Goal: Obtain resource: Obtain resource

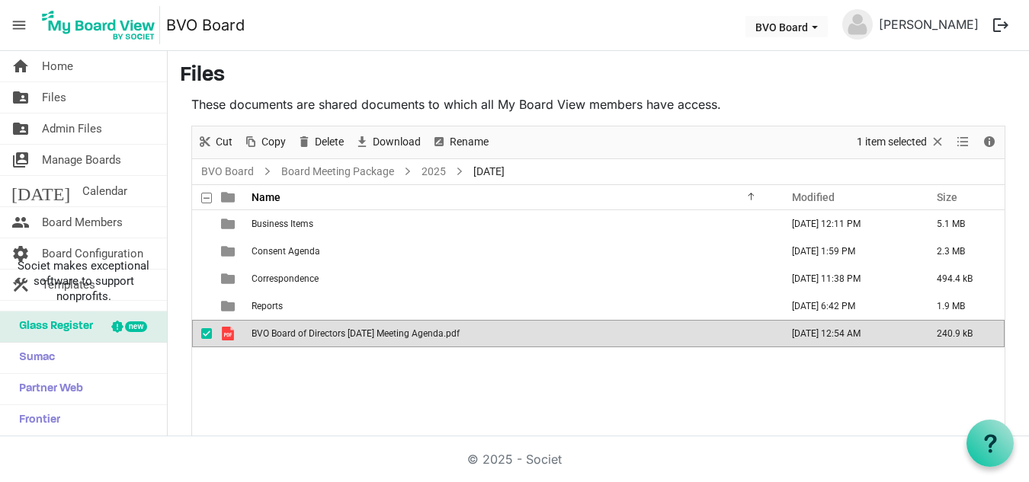
scroll to position [31, 0]
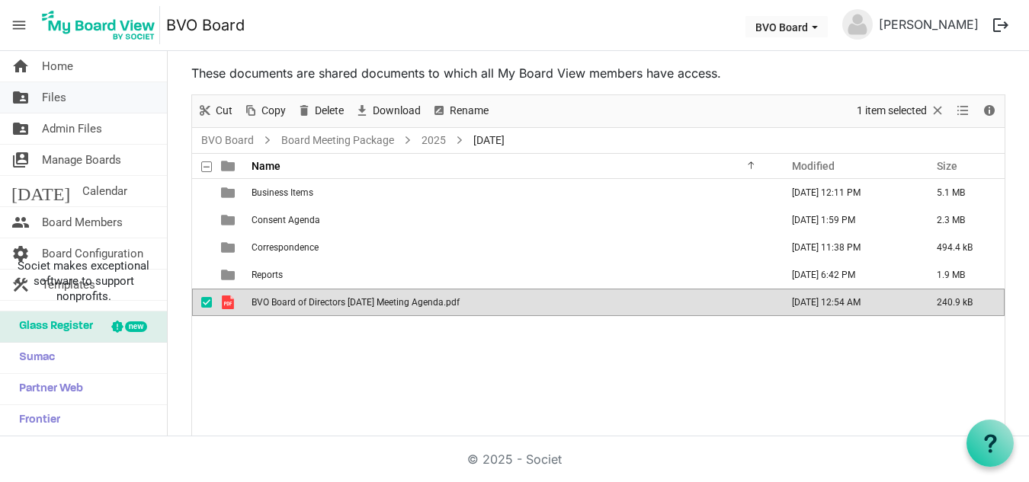
click at [85, 100] on link "folder_shared Files" at bounding box center [83, 97] width 167 height 30
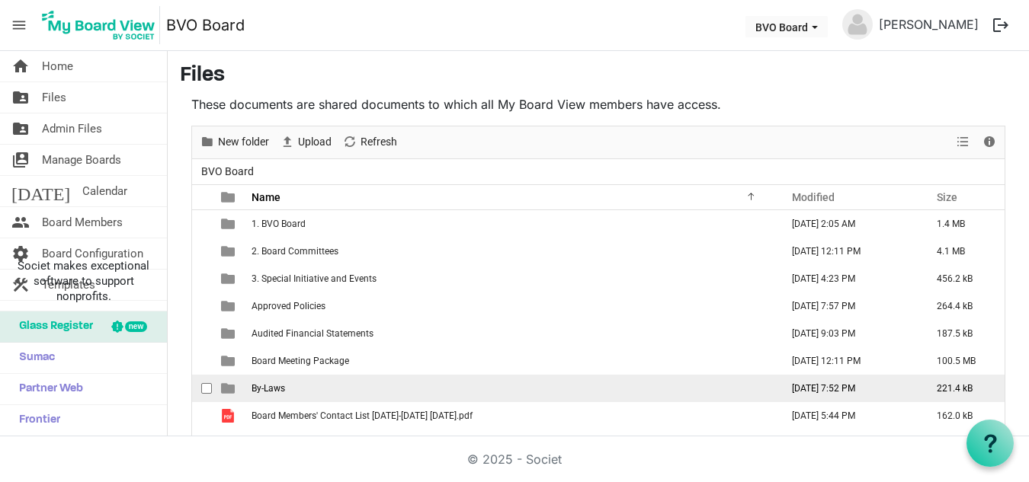
click at [276, 389] on span "By-Laws" at bounding box center [269, 388] width 34 height 11
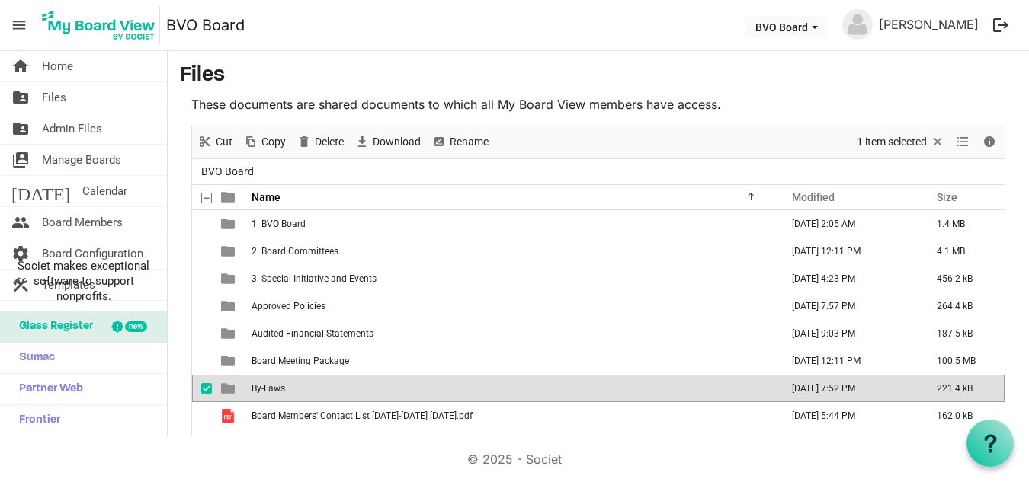
click at [276, 389] on span "By-Laws" at bounding box center [269, 388] width 34 height 11
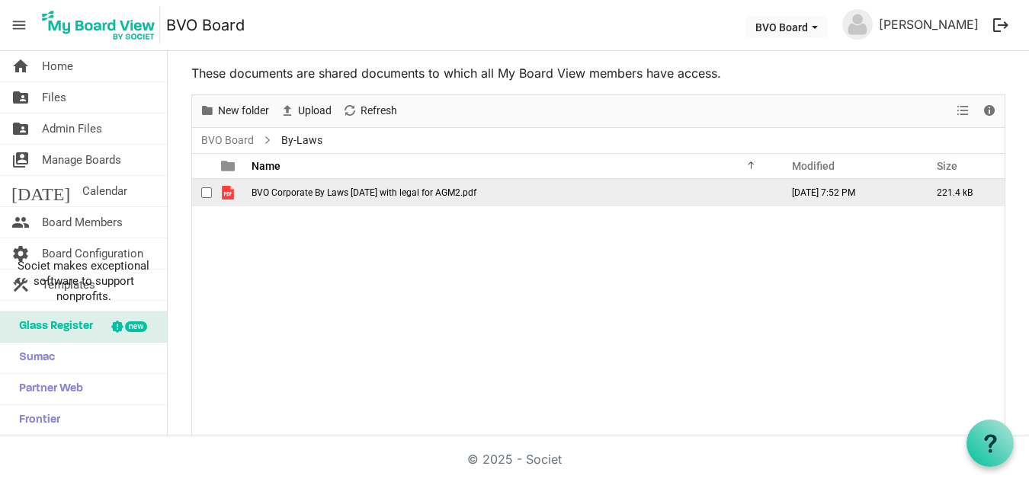
click at [425, 194] on span "BVO Corporate By Laws October 2024 with legal for AGM2.pdf" at bounding box center [364, 193] width 225 height 11
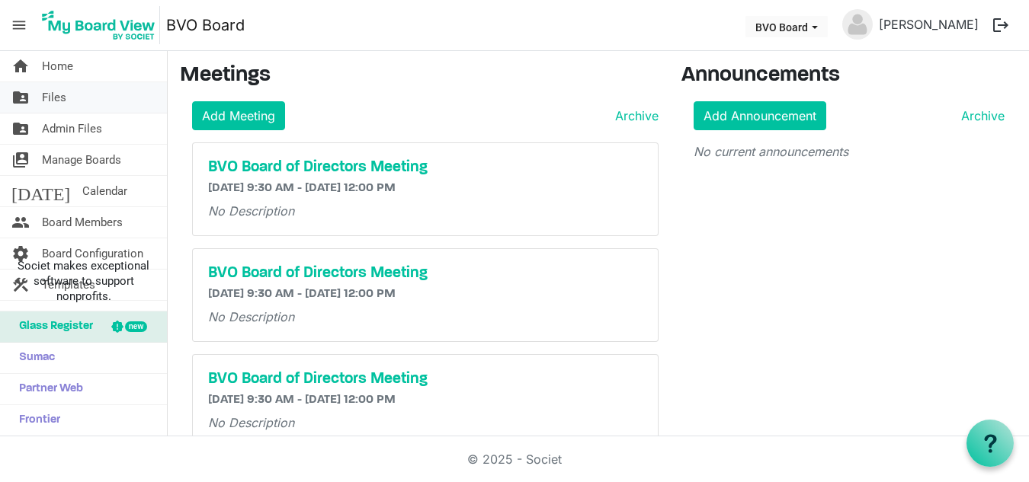
click at [61, 93] on span "Files" at bounding box center [54, 97] width 24 height 30
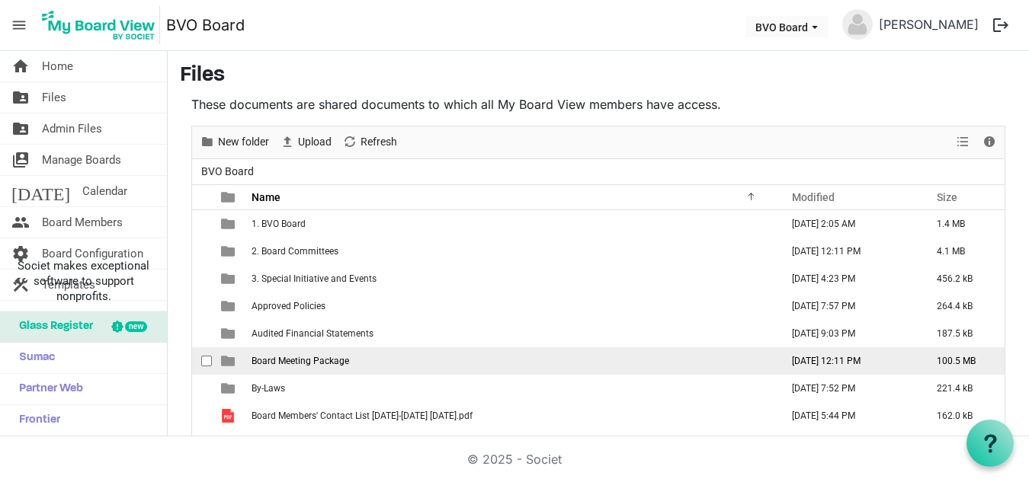
click at [362, 360] on td "Board Meeting Package" at bounding box center [511, 361] width 529 height 27
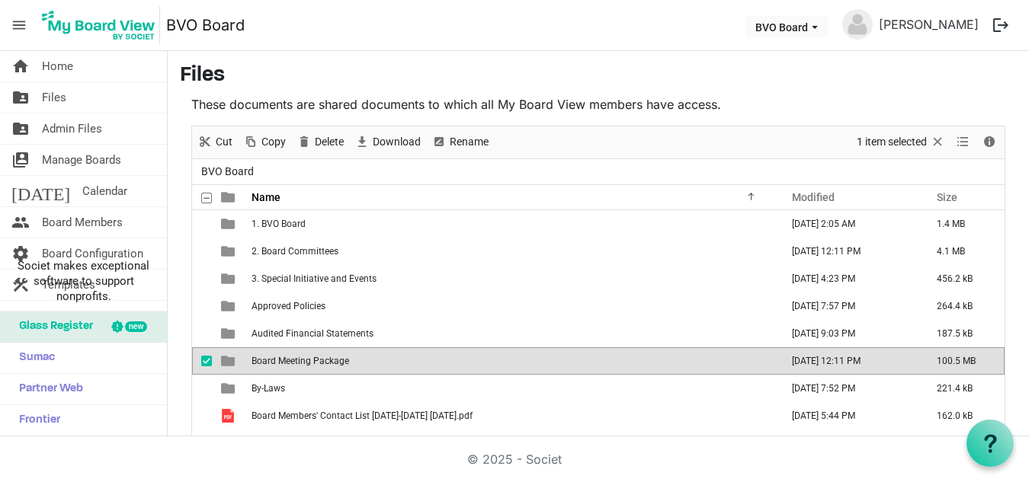
click at [362, 360] on td "Board Meeting Package" at bounding box center [511, 361] width 529 height 27
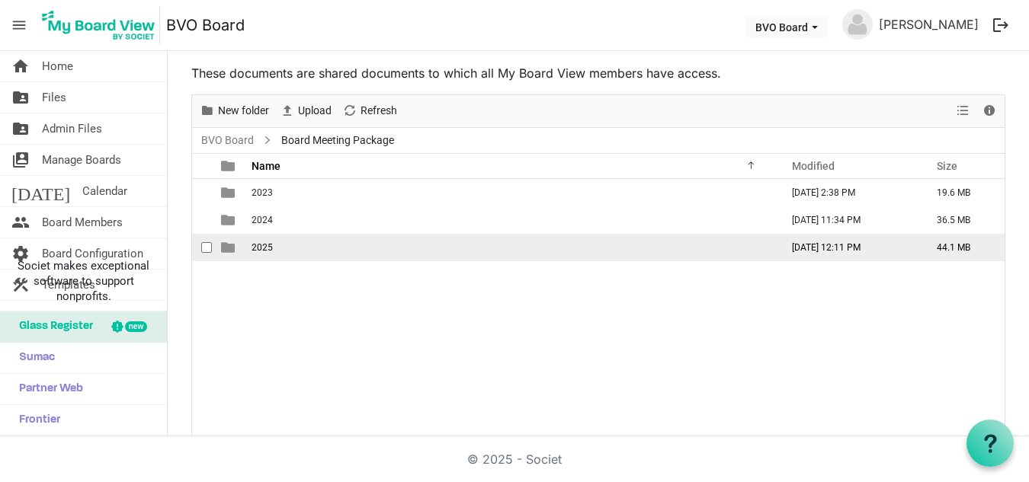
click at [255, 252] on span "2025" at bounding box center [262, 247] width 21 height 11
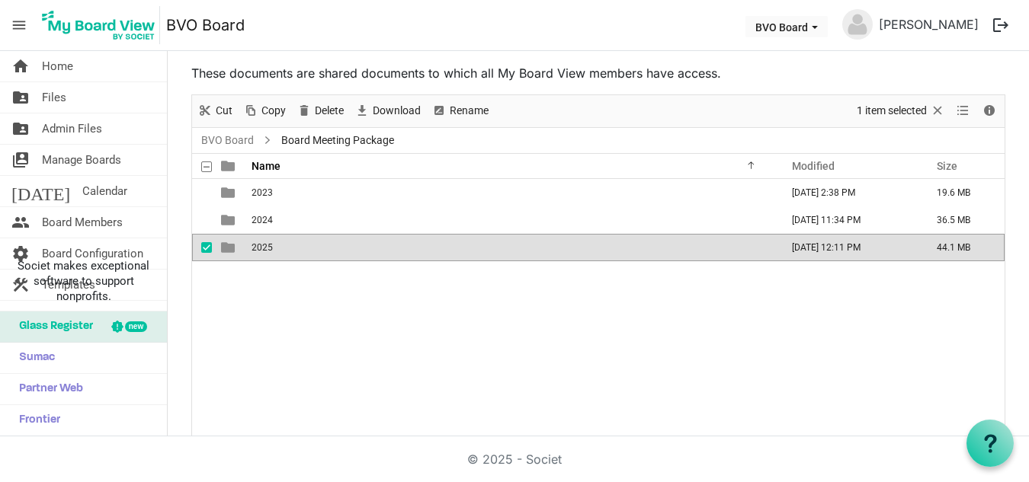
click at [255, 252] on span "2025" at bounding box center [262, 247] width 21 height 11
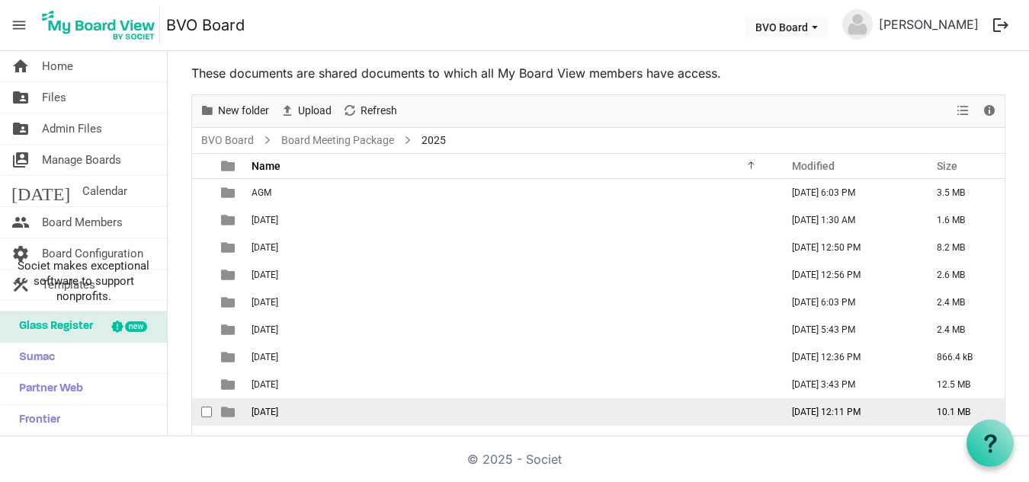
click at [278, 409] on span "September 25, 2025" at bounding box center [265, 412] width 27 height 11
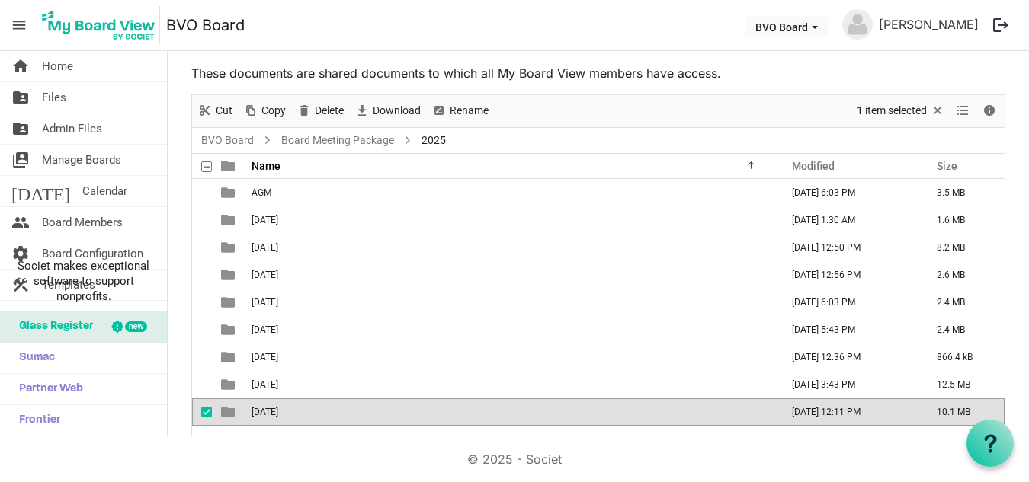
click at [278, 409] on span "September 25, 2025" at bounding box center [265, 412] width 27 height 11
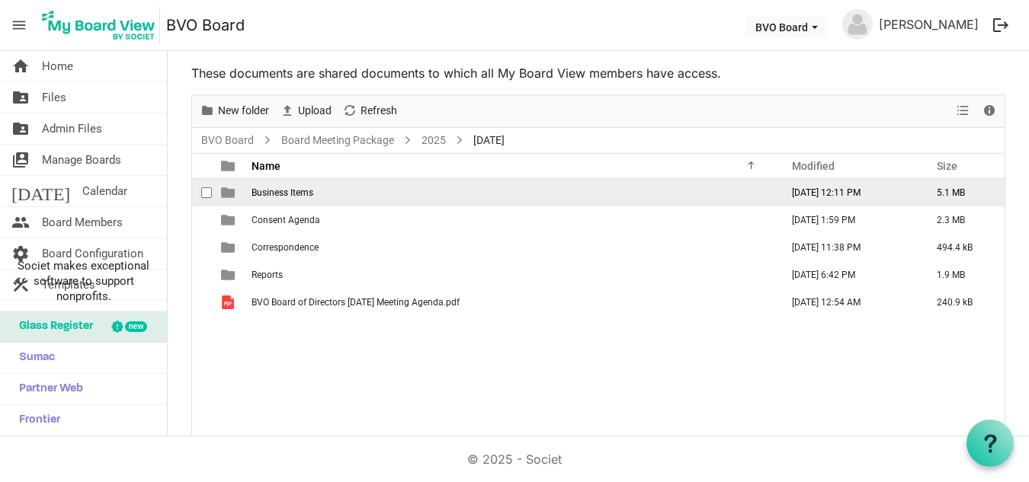
click at [313, 197] on span "Business Items" at bounding box center [283, 193] width 62 height 11
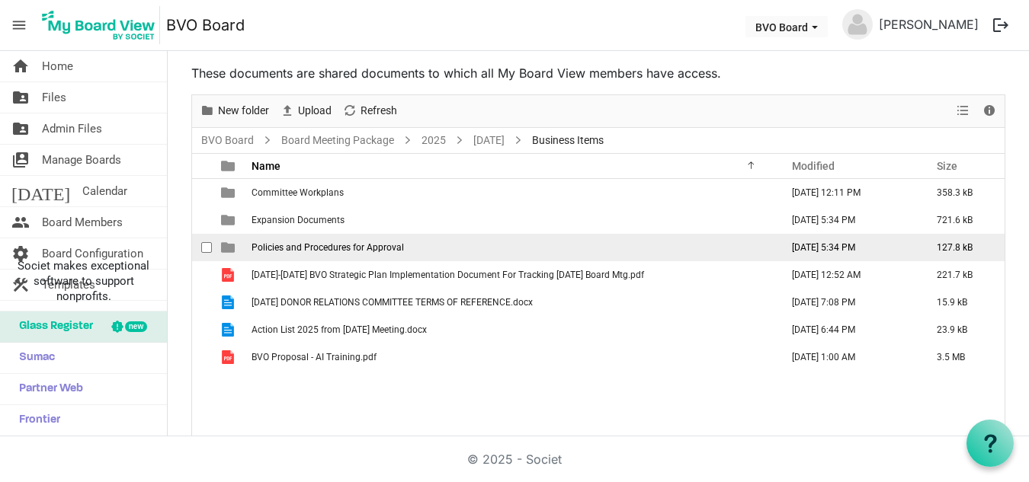
click at [337, 248] on span "Policies and Procedures for Approval" at bounding box center [328, 247] width 152 height 11
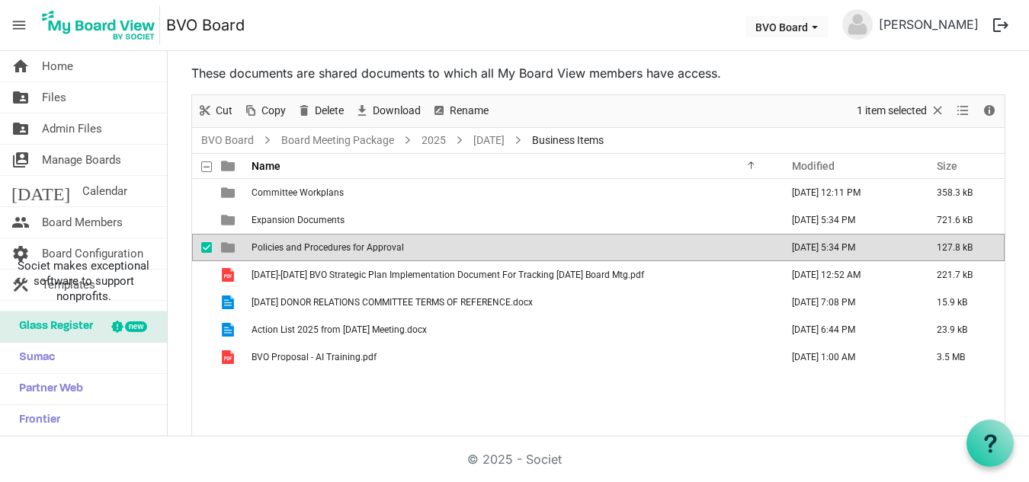
click at [337, 248] on span "Policies and Procedures for Approval" at bounding box center [328, 247] width 152 height 11
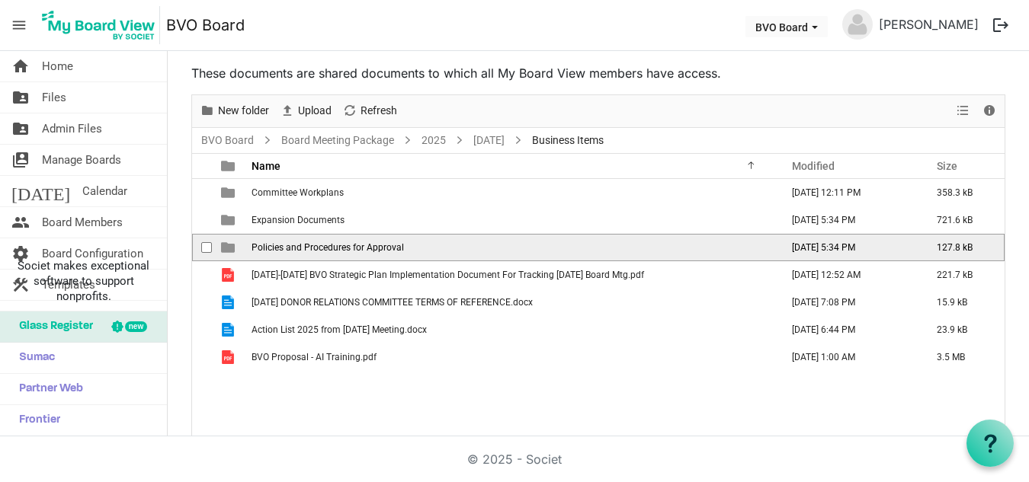
click at [337, 248] on span "Policies and Procedures for Approval" at bounding box center [328, 247] width 152 height 11
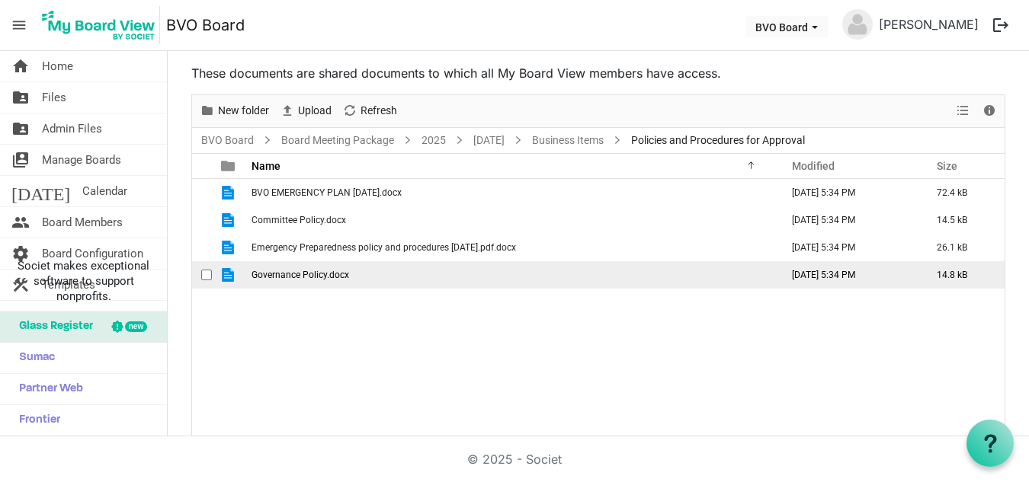
click at [319, 271] on span "Governance Policy.docx" at bounding box center [301, 275] width 98 height 11
